Goal: Find specific page/section: Find specific page/section

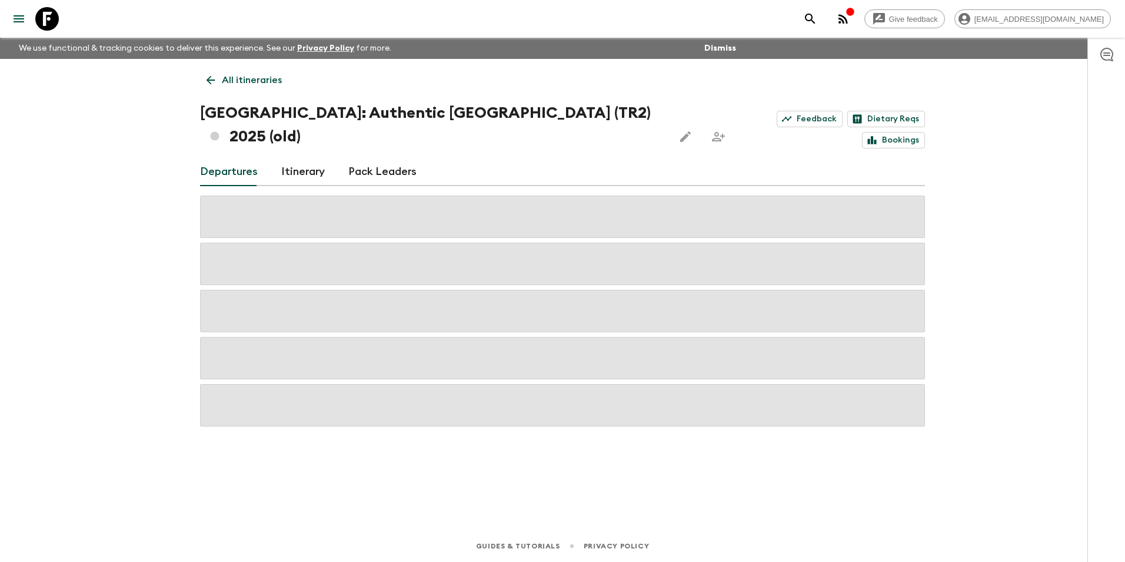
click at [208, 82] on icon at bounding box center [210, 80] width 13 height 13
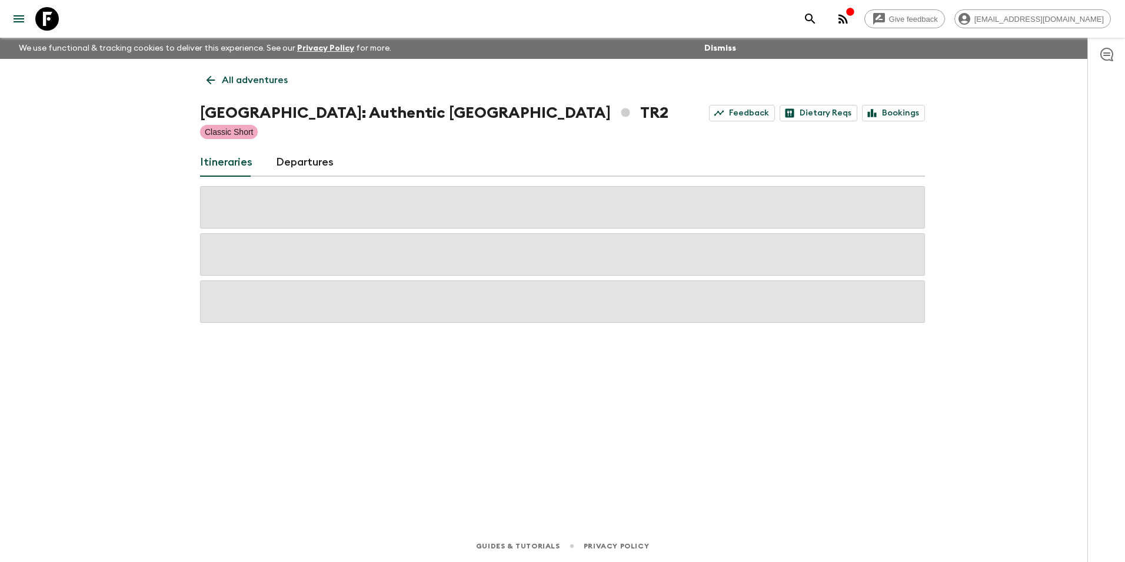
click at [208, 82] on icon at bounding box center [210, 80] width 13 height 13
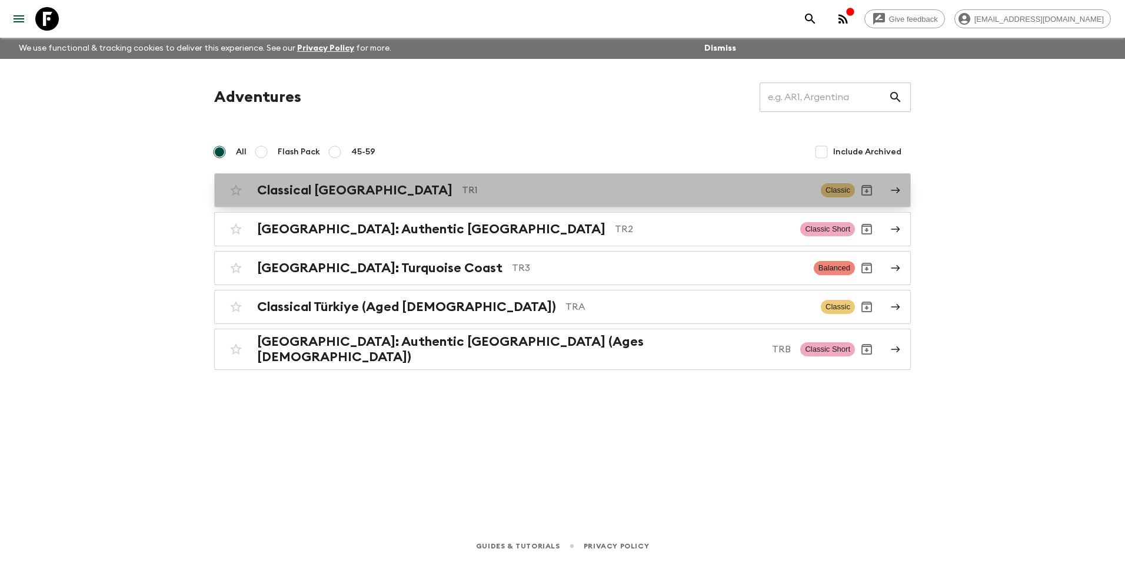
click at [305, 190] on h2 "Classical [GEOGRAPHIC_DATA]" at bounding box center [354, 189] width 195 height 15
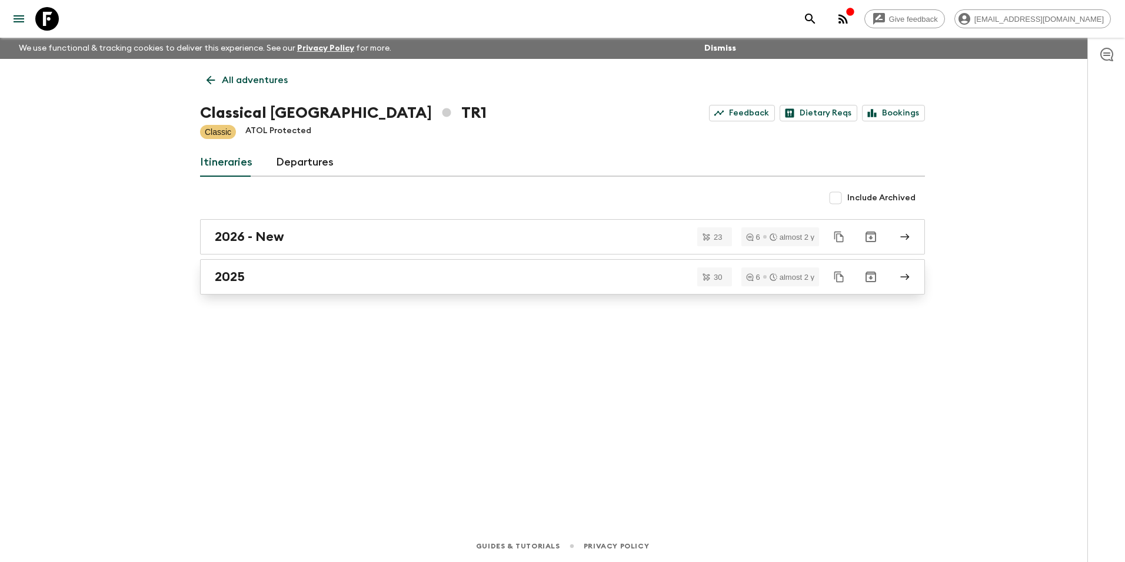
click at [282, 284] on div "2025" at bounding box center [551, 276] width 673 height 15
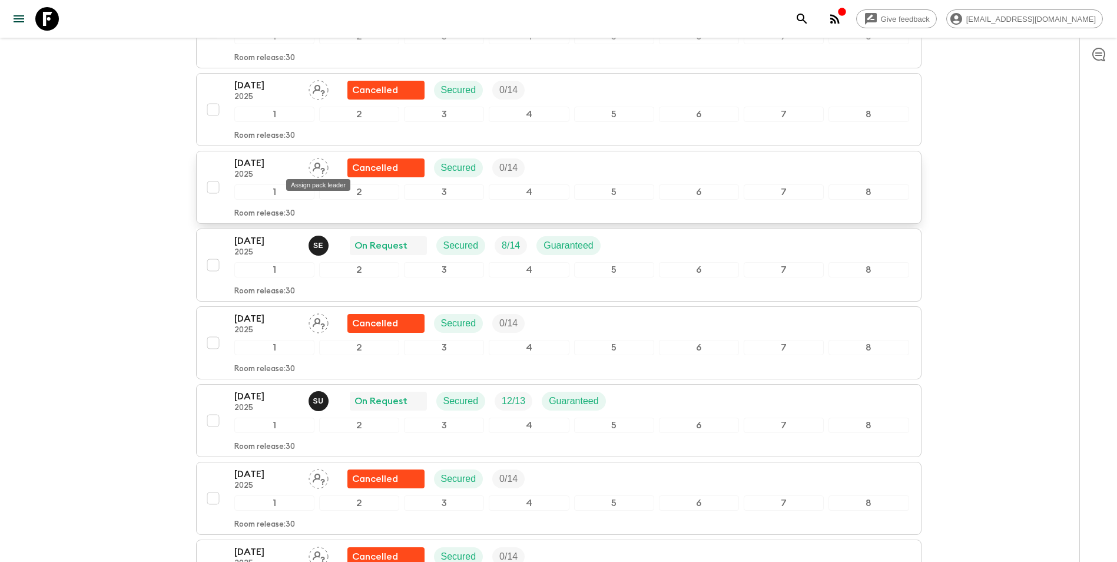
scroll to position [1354, 0]
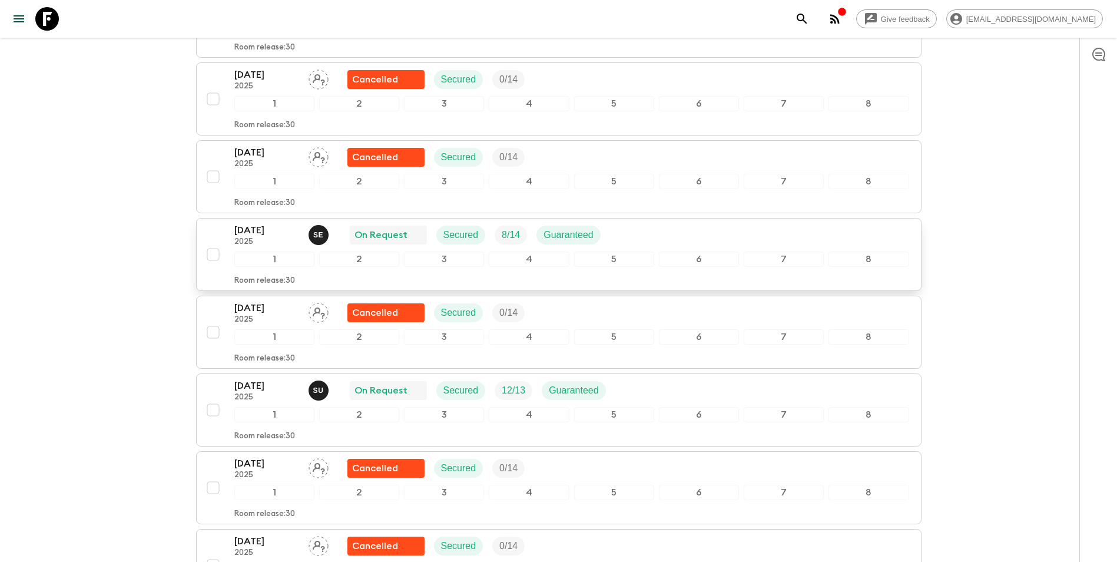
click at [624, 234] on div "[DATE] 2025 S E On Request Secured 8 / 14 Guaranteed" at bounding box center [571, 235] width 675 height 24
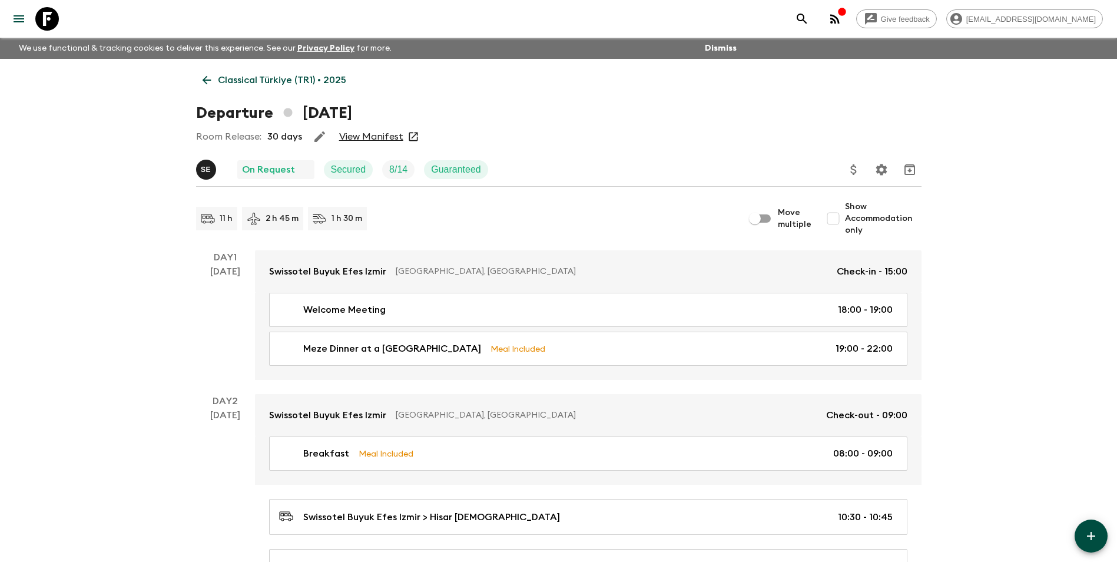
click at [384, 138] on link "View Manifest" at bounding box center [371, 137] width 64 height 12
